Goal: Information Seeking & Learning: Learn about a topic

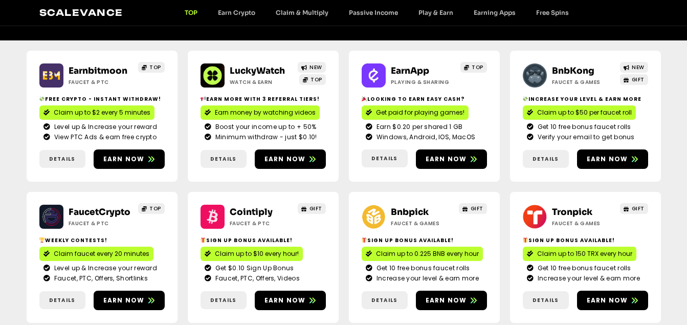
scroll to position [135, 0]
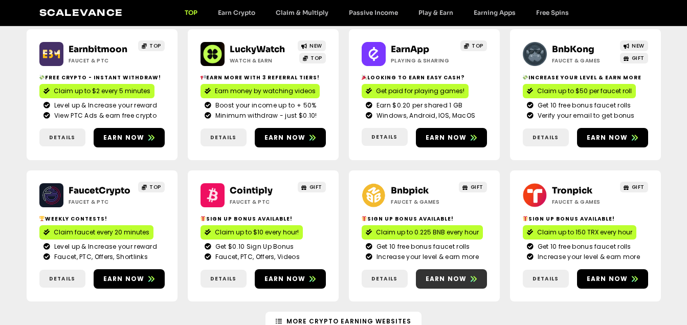
click at [462, 278] on span "Earn now" at bounding box center [445, 278] width 41 height 9
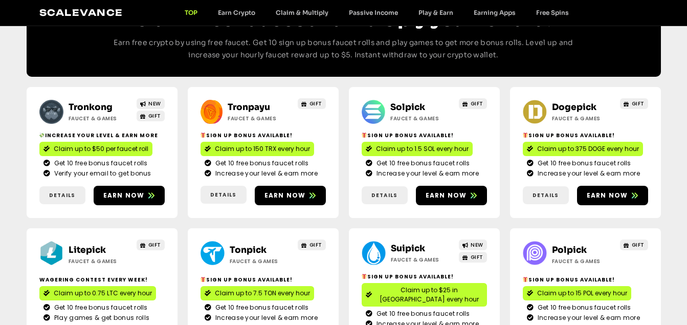
scroll to position [494, 0]
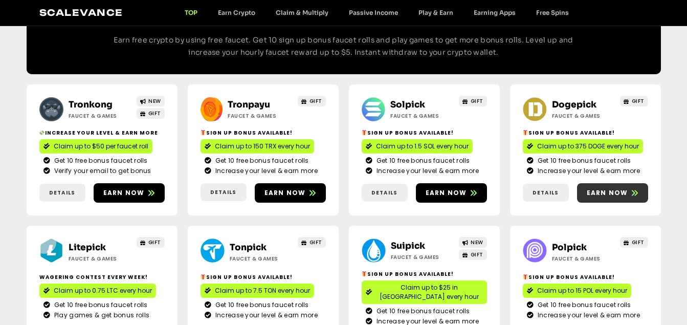
click at [598, 190] on span "Earn now" at bounding box center [606, 192] width 41 height 9
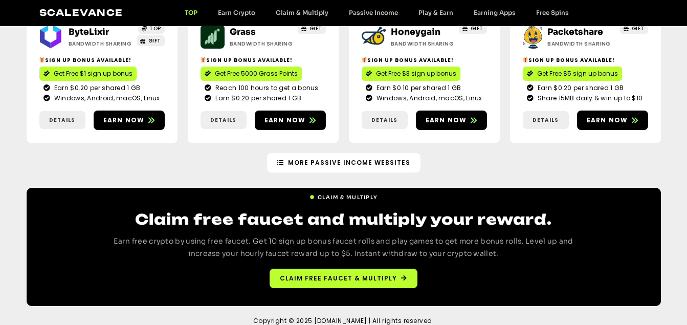
scroll to position [1222, 0]
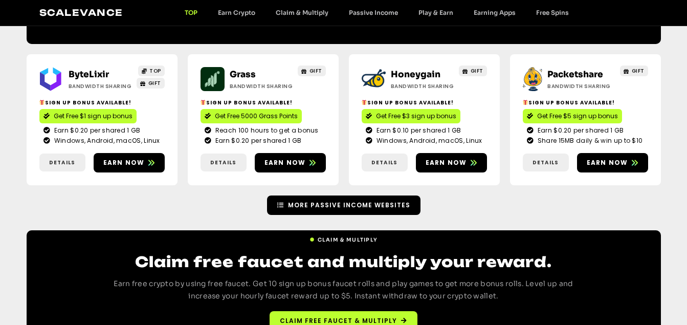
click at [341, 200] on span "More Passive Income Websites" at bounding box center [349, 204] width 122 height 9
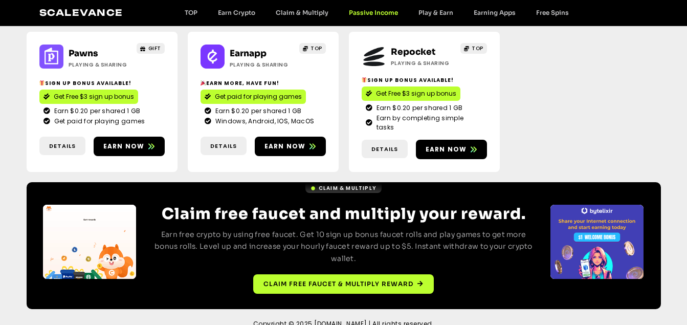
scroll to position [286, 0]
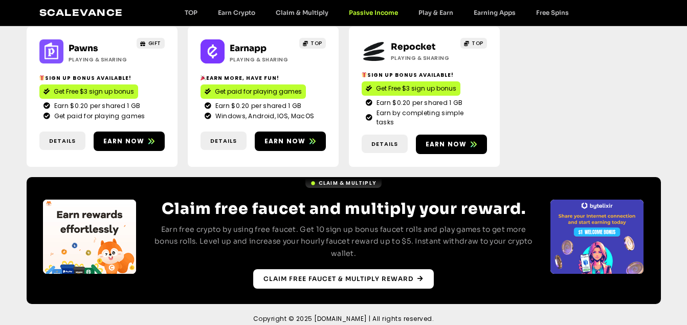
click at [406, 269] on link "Claim free faucet & multiply reward" at bounding box center [343, 278] width 180 height 19
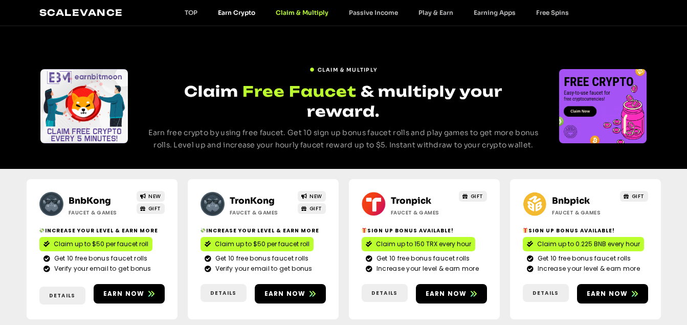
click at [240, 14] on link "Earn Crypto" at bounding box center [237, 13] width 58 height 8
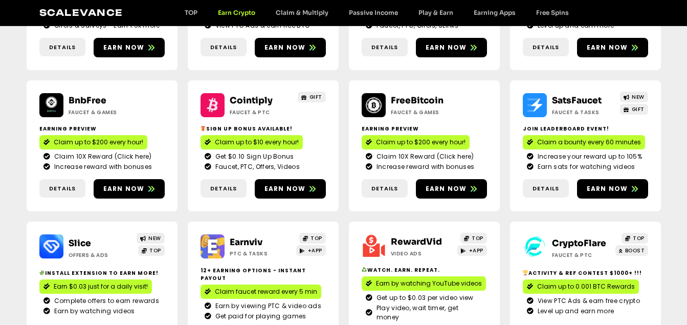
scroll to position [241, 0]
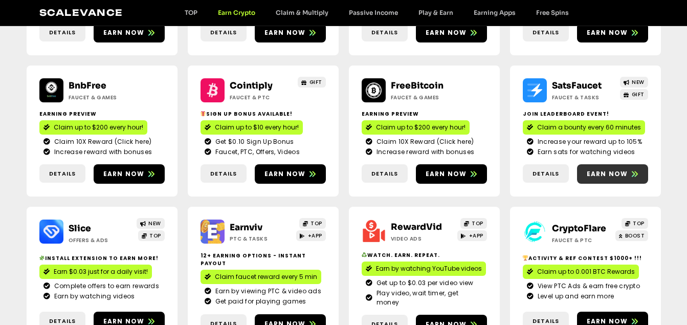
click at [608, 178] on span "Earn now" at bounding box center [606, 173] width 41 height 9
click at [271, 319] on span "Earn now" at bounding box center [284, 323] width 41 height 9
click at [604, 316] on span "Earn now" at bounding box center [606, 320] width 41 height 9
